Goal: Find contact information: Find contact information

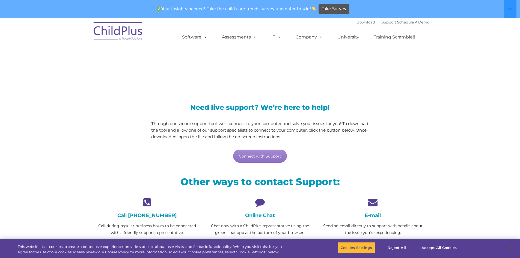
drag, startPoint x: 374, startPoint y: 209, endPoint x: 373, endPoint y: 216, distance: 7.5
click at [373, 216] on h4 "E-mail" at bounding box center [373, 216] width 105 height 6
click at [374, 205] on icon at bounding box center [373, 203] width 105 height 10
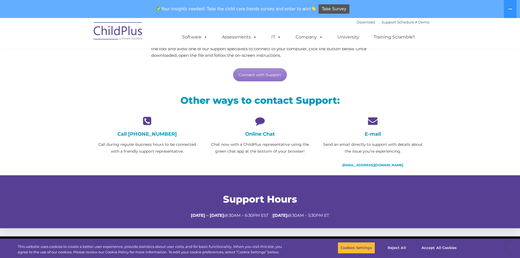
scroll to position [82, 0]
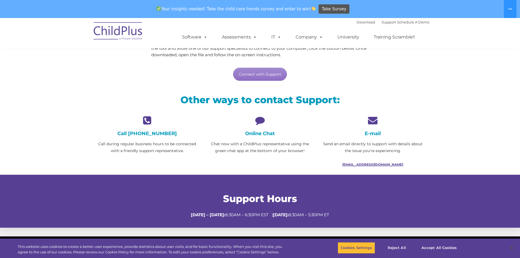
click at [379, 163] on link "[EMAIL_ADDRESS][DOMAIN_NAME]" at bounding box center [373, 165] width 61 height 4
drag, startPoint x: 64, startPoint y: 103, endPoint x: 80, endPoint y: 92, distance: 18.7
click at [64, 103] on section "LiveSupport with SplashTop Need live support? We’re here to help! Through our s…" at bounding box center [260, 82] width 520 height 292
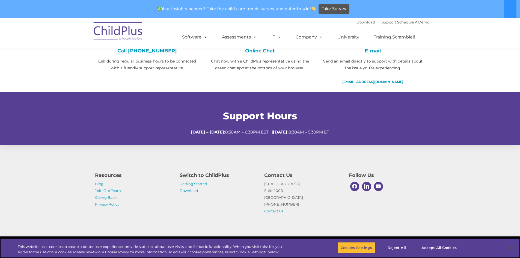
scroll to position [168, 0]
